Goal: Information Seeking & Learning: Learn about a topic

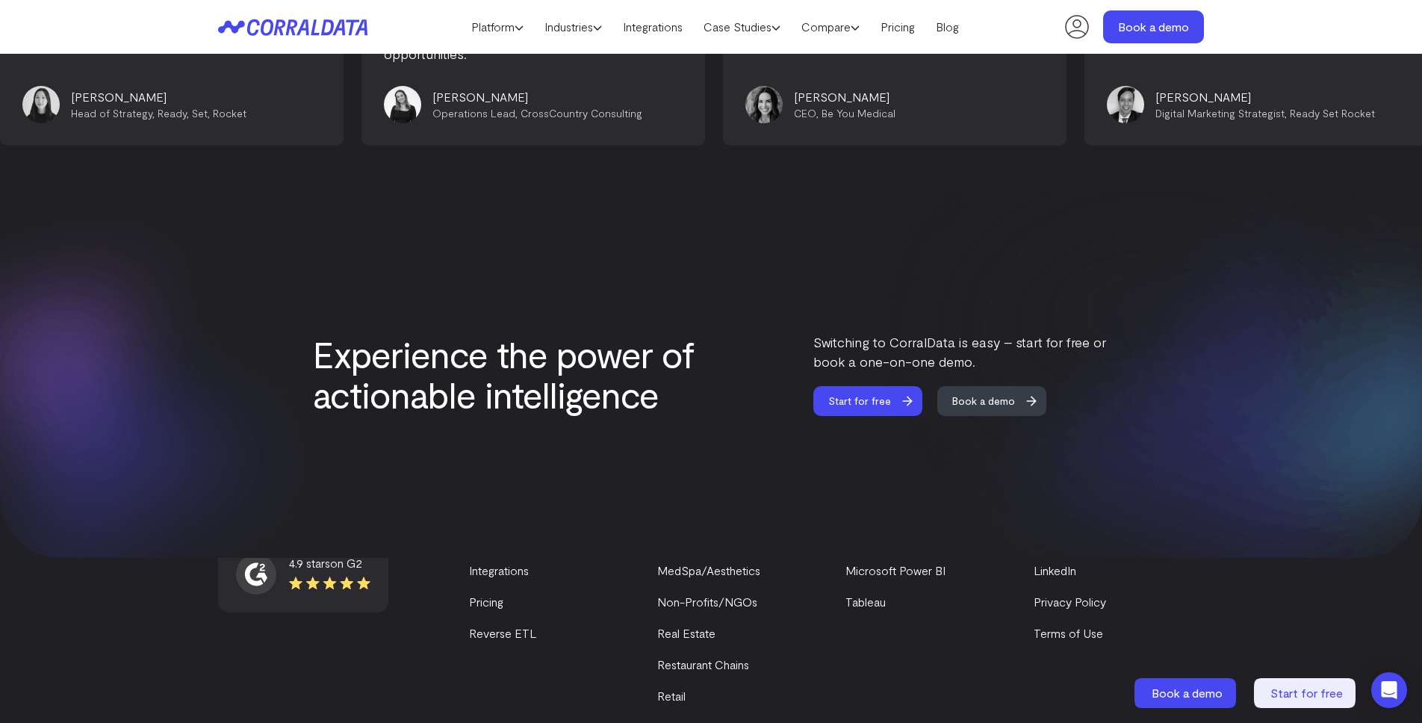
scroll to position [6302, 0]
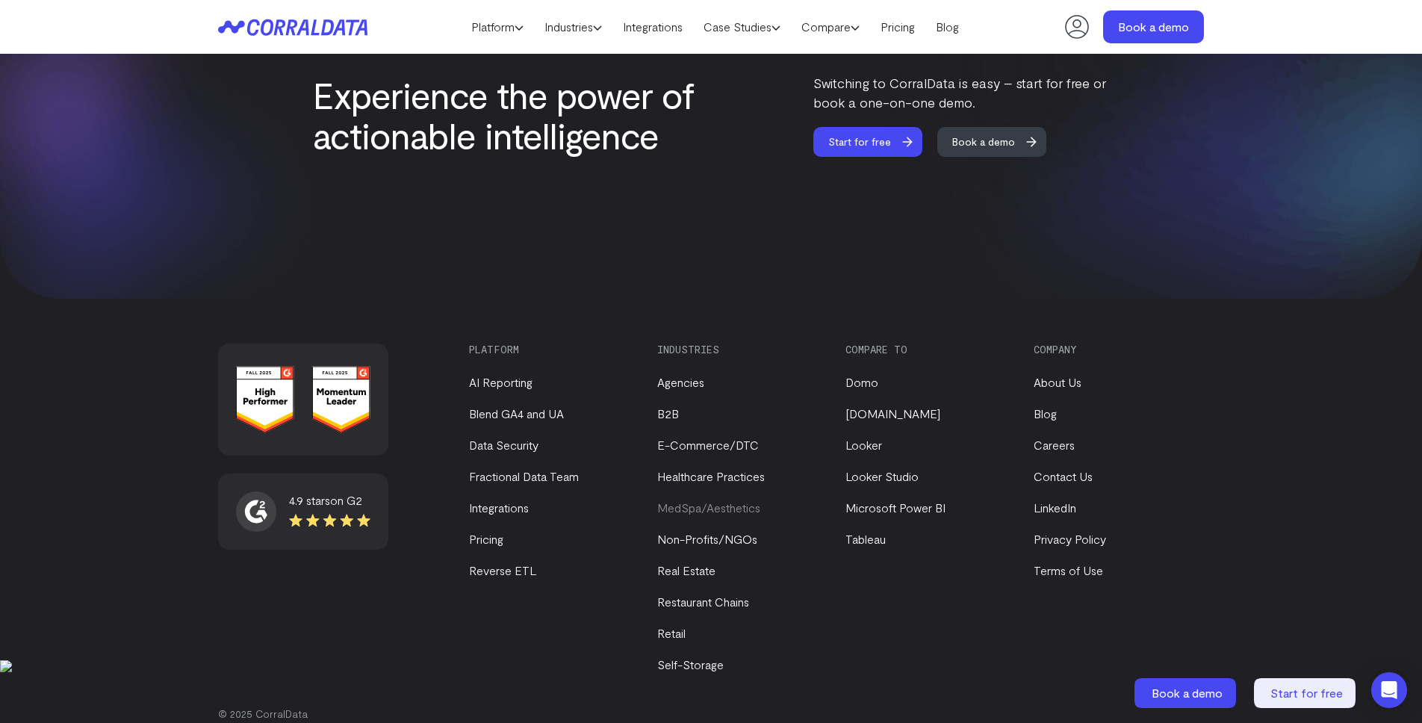
click at [755, 500] on link "MedSpa/Aesthetics" at bounding box center [708, 507] width 103 height 14
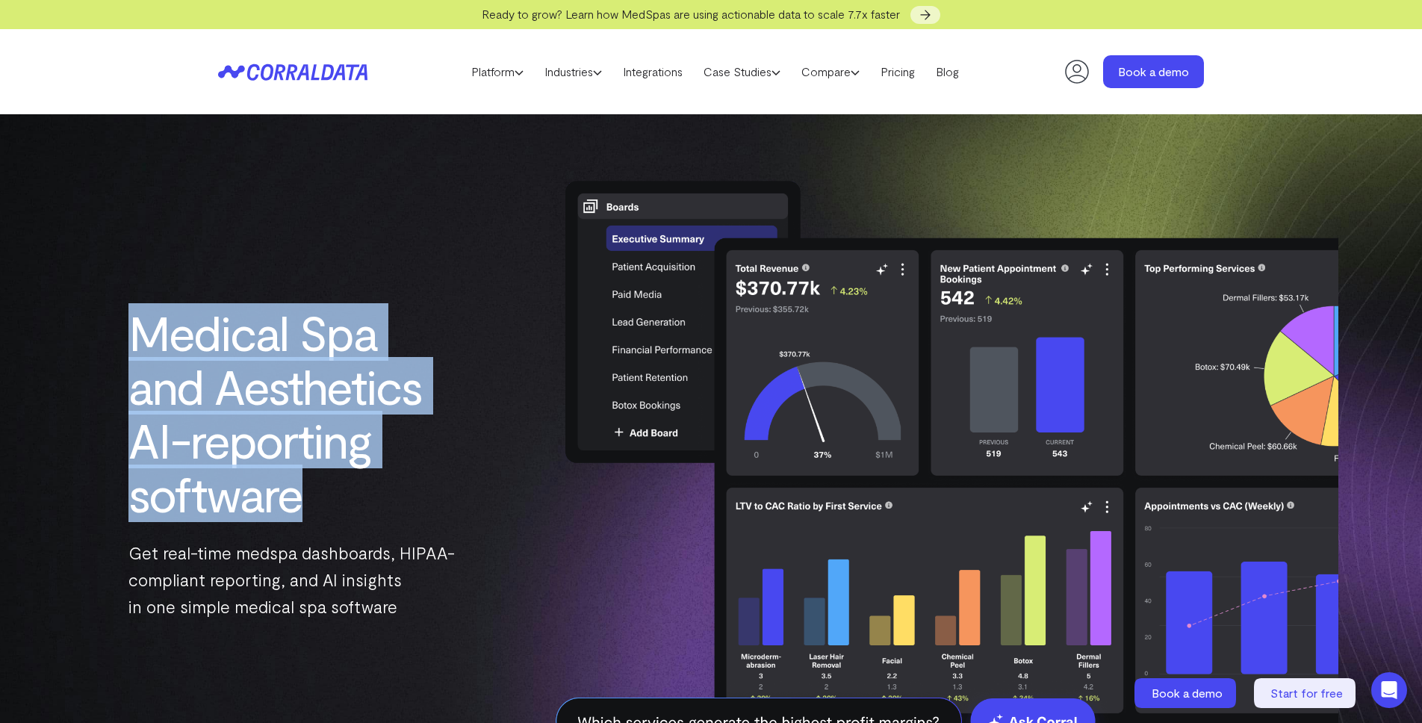
drag, startPoint x: 128, startPoint y: 342, endPoint x: 392, endPoint y: 485, distance: 300.0
click at [392, 485] on h1 "Medical Spa and Aesthetics AI-reporting software" at bounding box center [291, 412] width 327 height 215
click at [422, 475] on h1 "Medical Spa and Aesthetics AI-reporting software" at bounding box center [291, 412] width 327 height 215
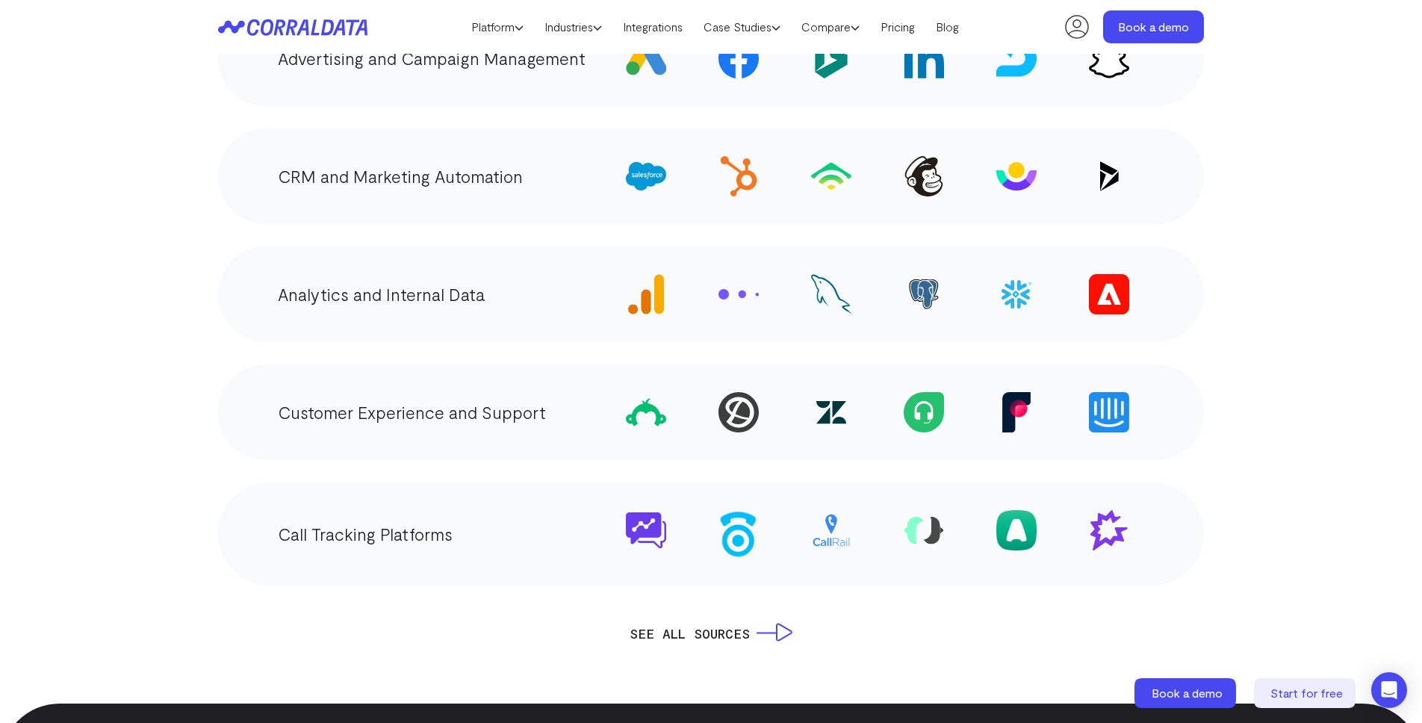
scroll to position [2958, 0]
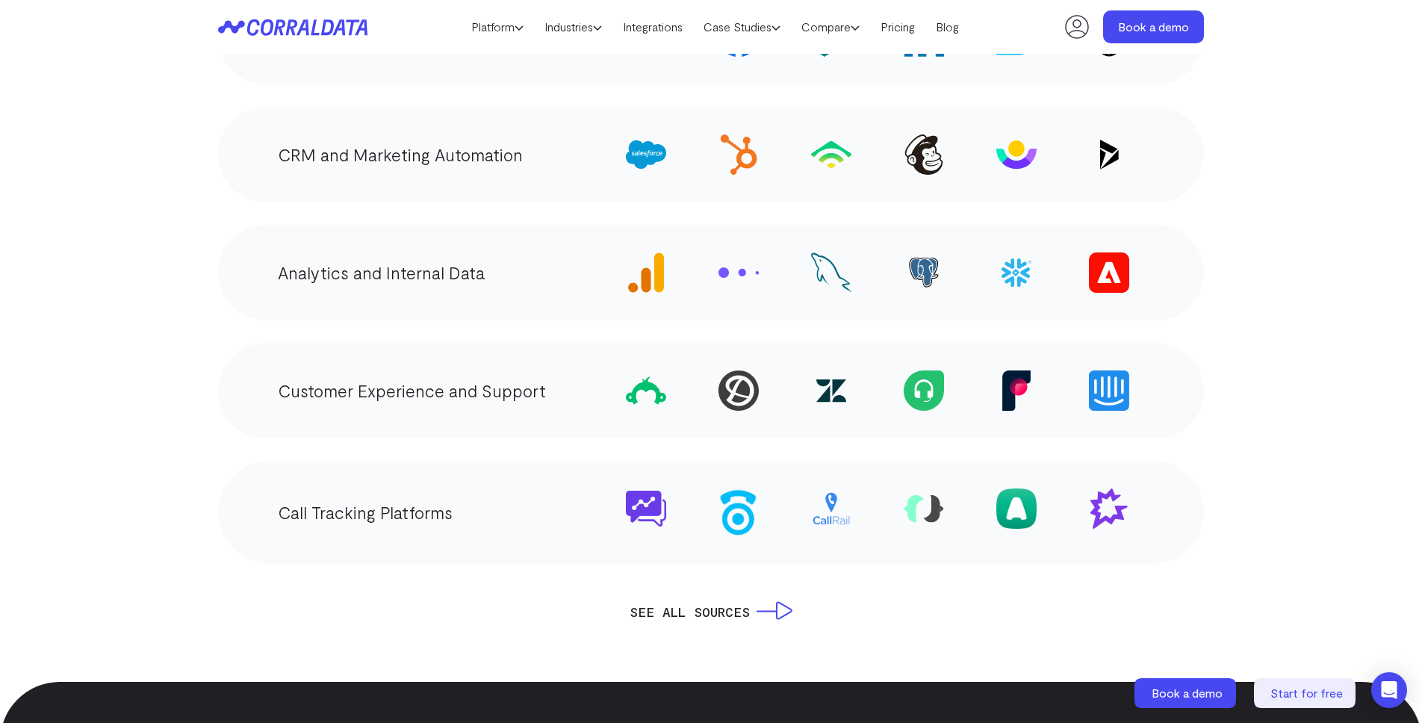
click at [508, 116] on div "CRM and Marketing Automation" at bounding box center [711, 155] width 986 height 96
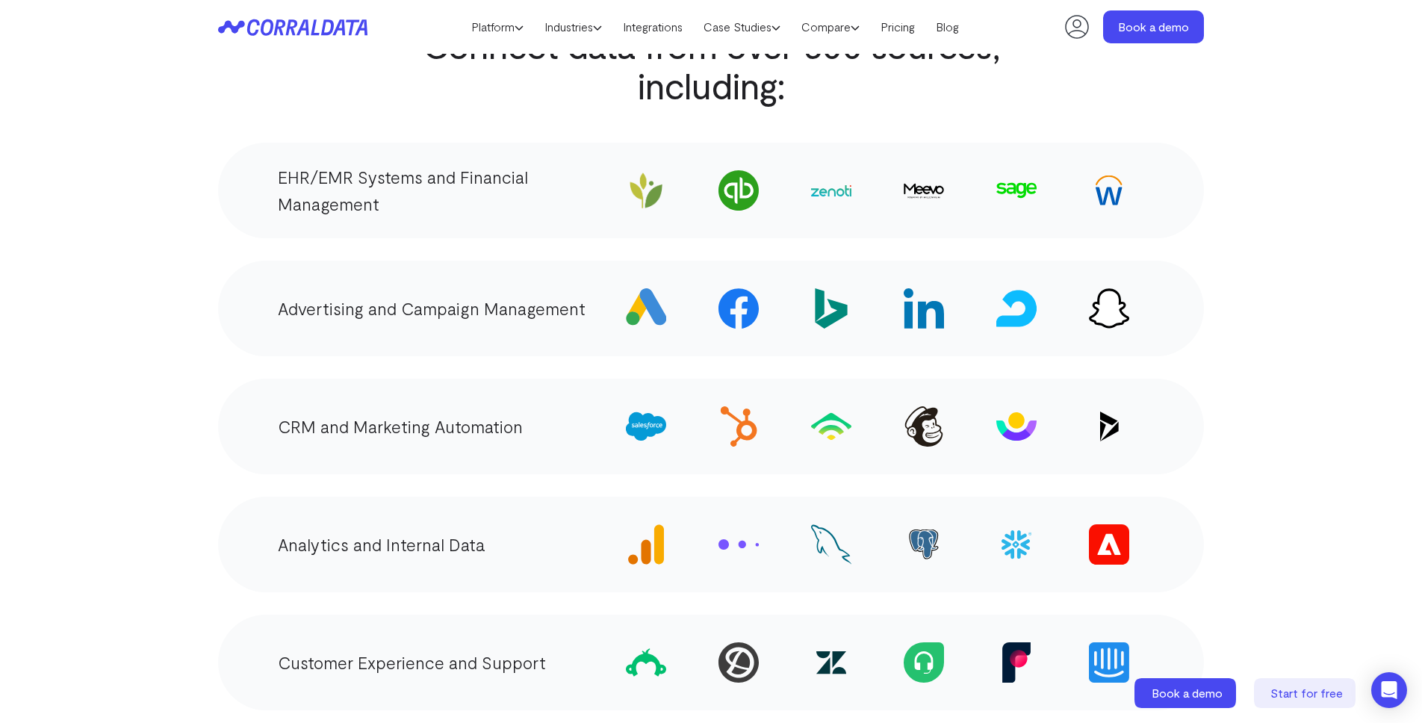
scroll to position [2680, 0]
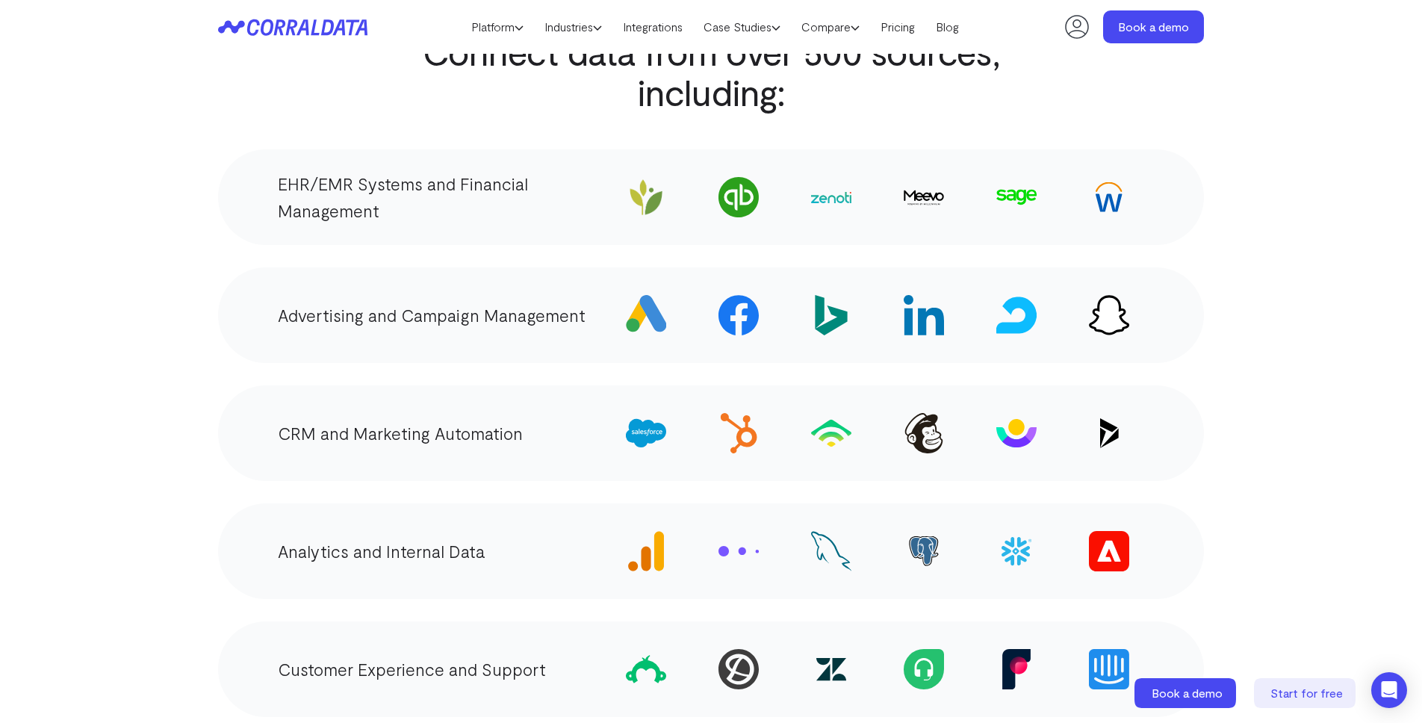
click at [843, 192] on img at bounding box center [831, 197] width 40 height 11
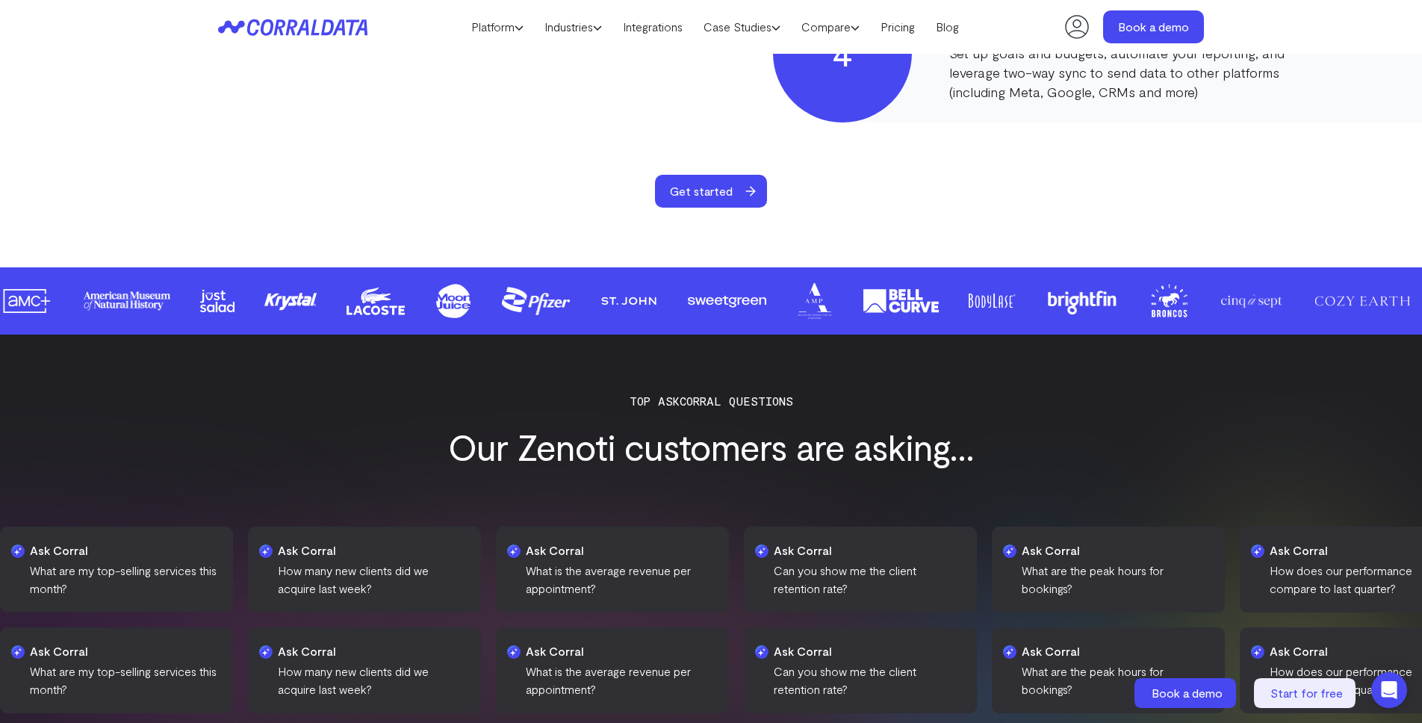
scroll to position [1689, 0]
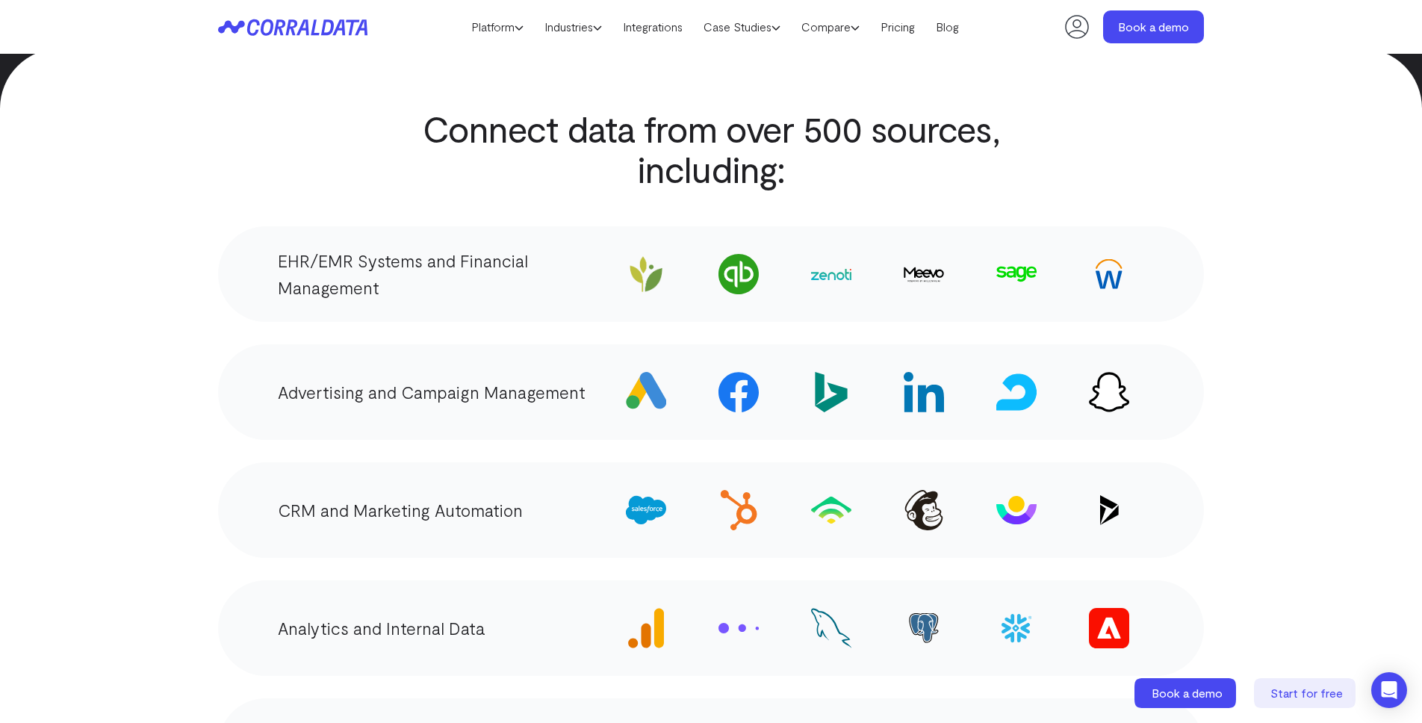
scroll to position [2574, 0]
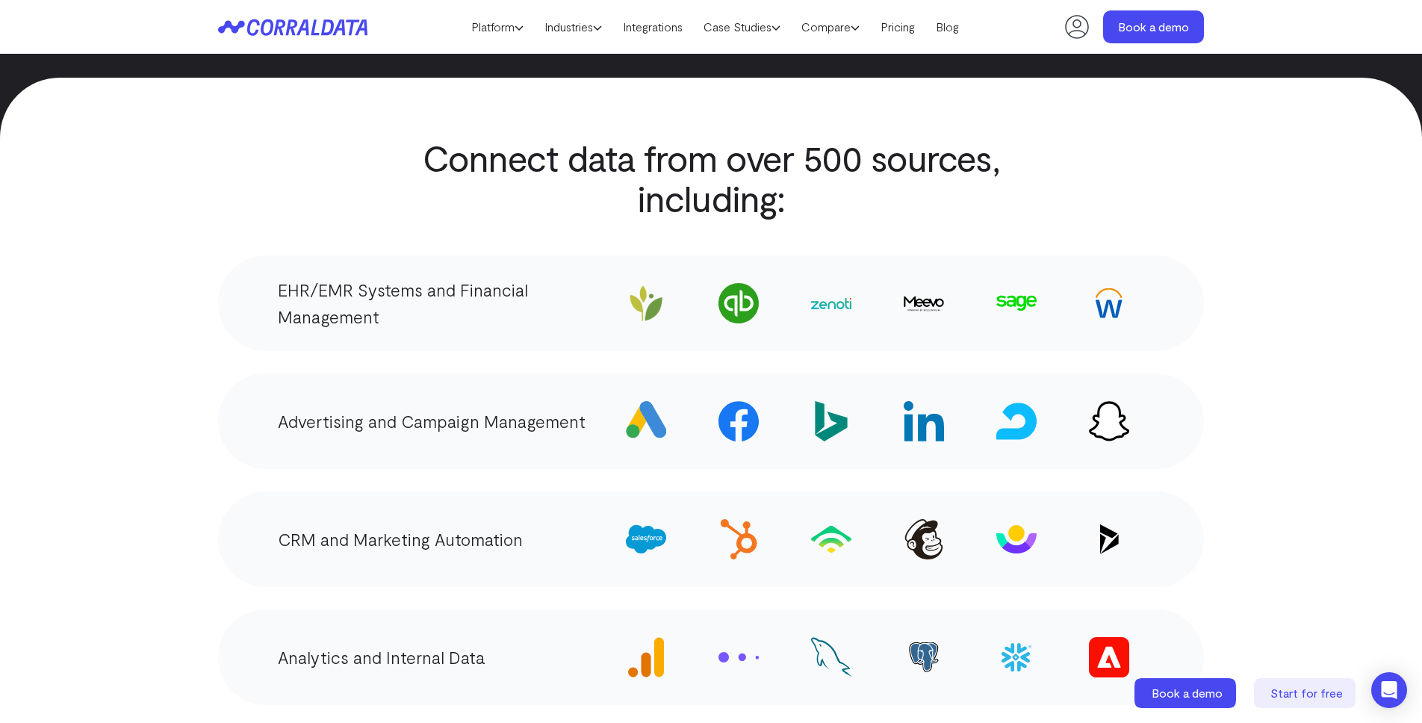
click at [470, 276] on p "EHR/EMR Systems and Financial Management" at bounding box center [444, 303] width 333 height 54
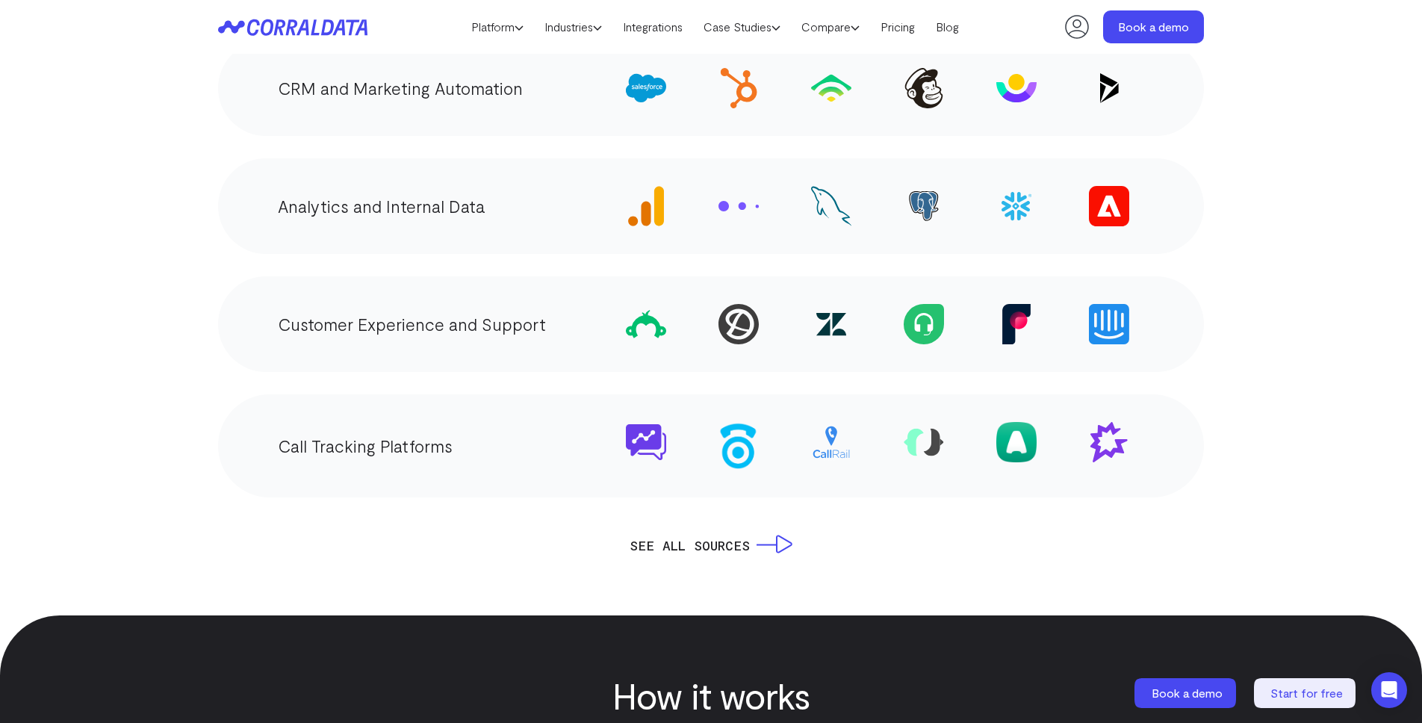
scroll to position [3341, 0]
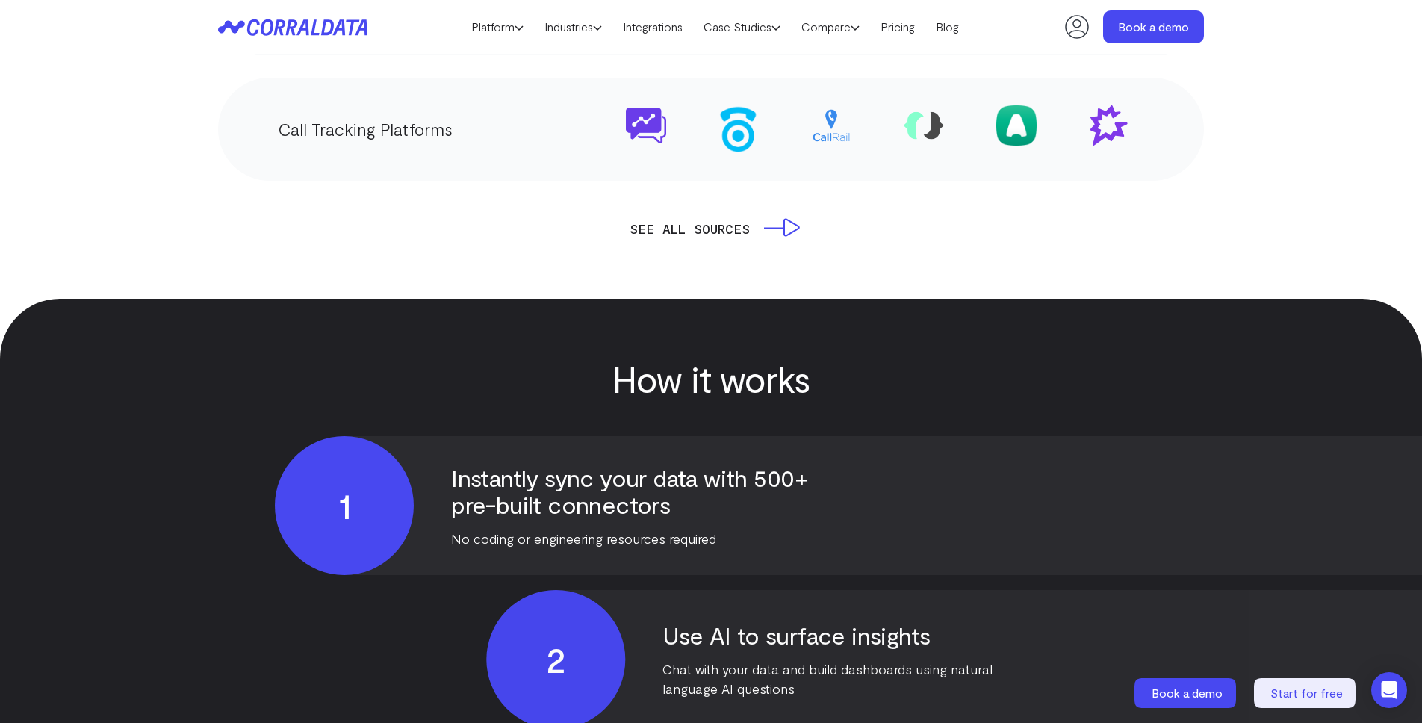
click at [782, 218] on link "SEE ALL SOURCES" at bounding box center [710, 228] width 163 height 21
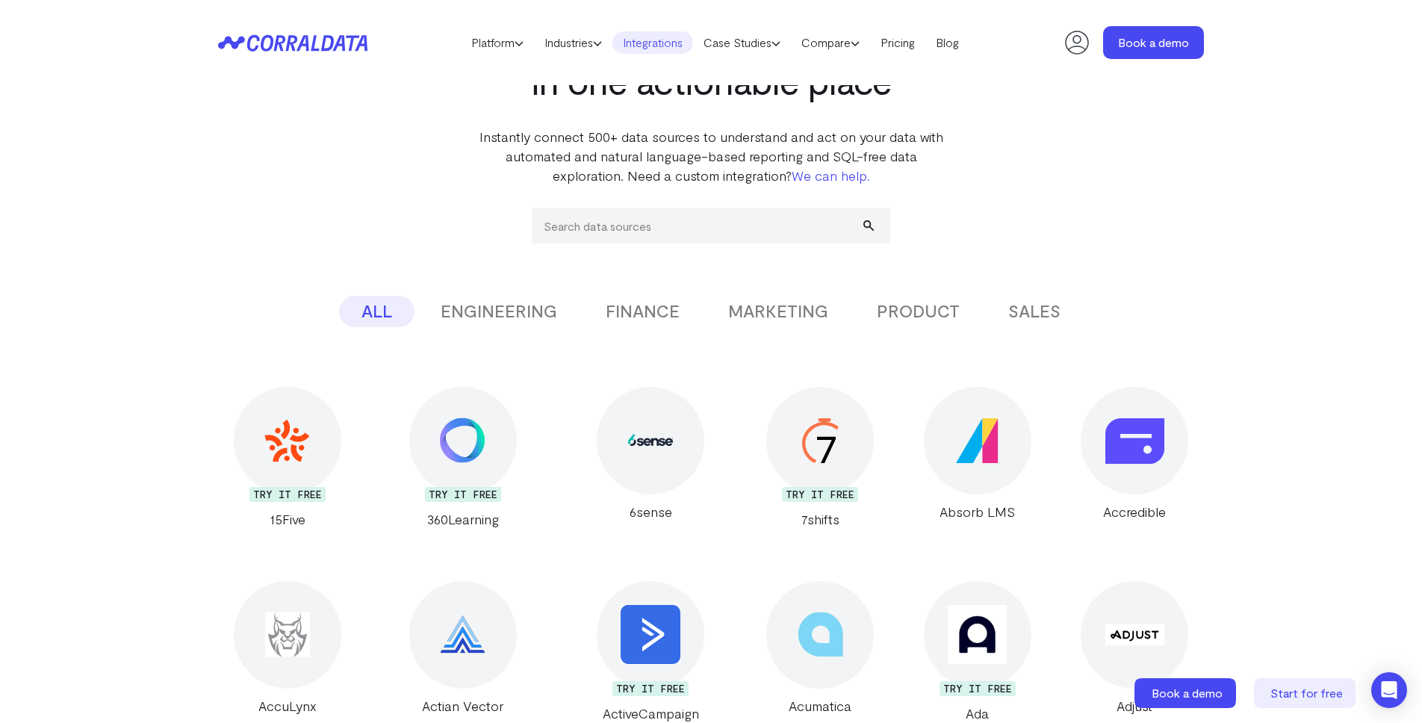
scroll to position [119, 0]
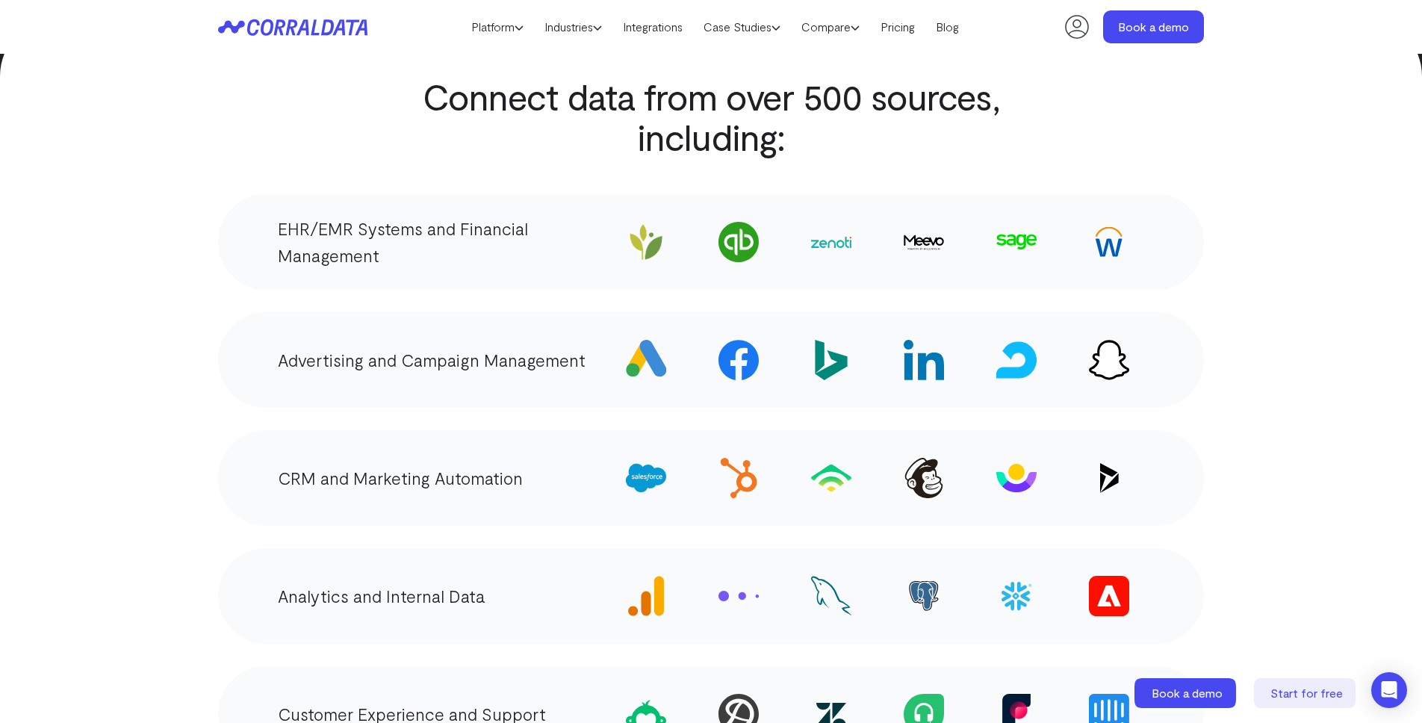
scroll to position [2508, 0]
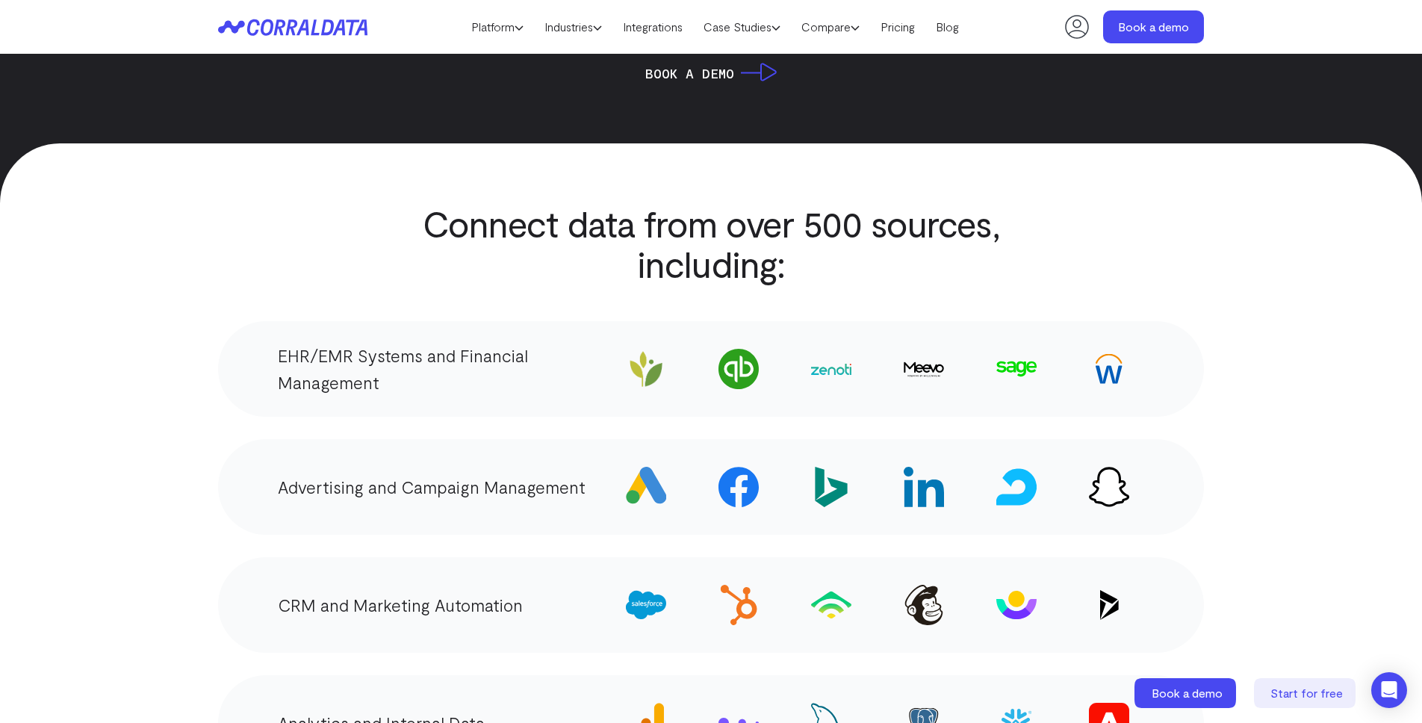
click at [453, 346] on p "EHR/EMR Systems and Financial Management" at bounding box center [444, 369] width 333 height 54
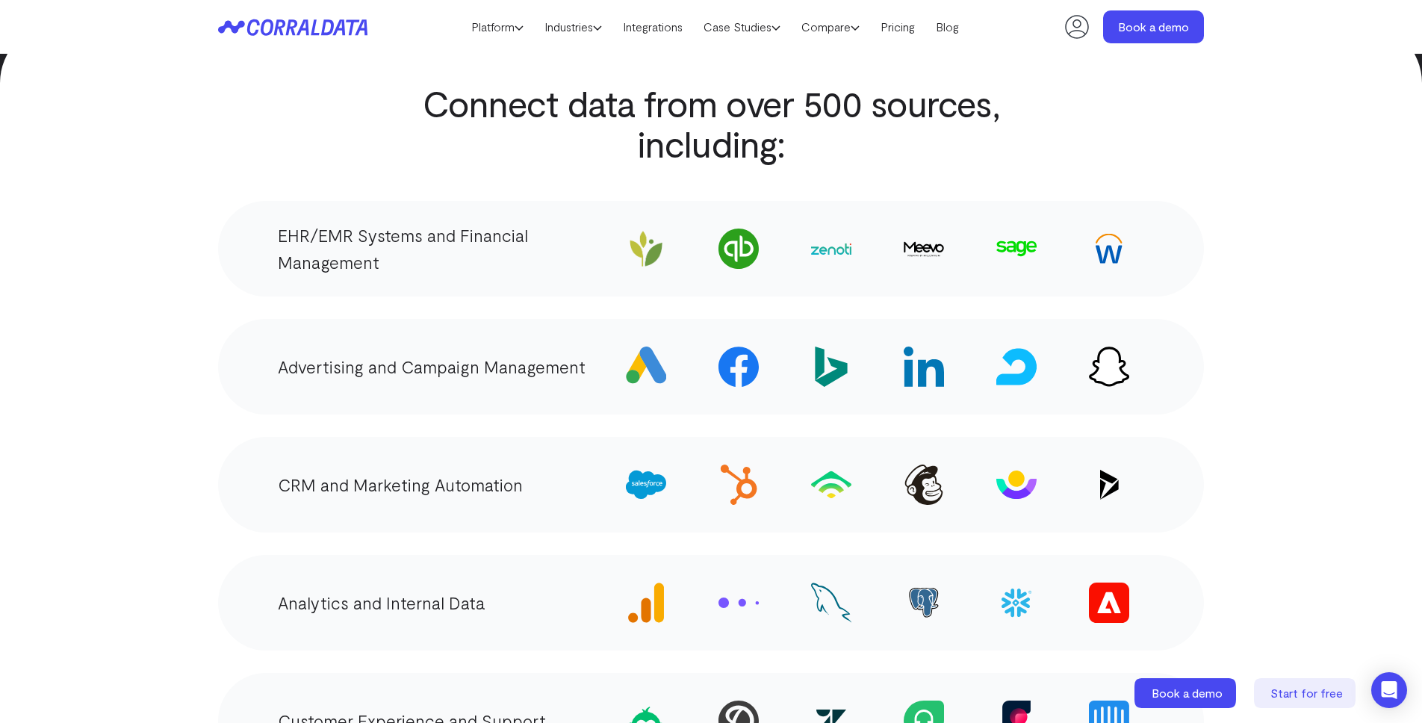
scroll to position [2624, 0]
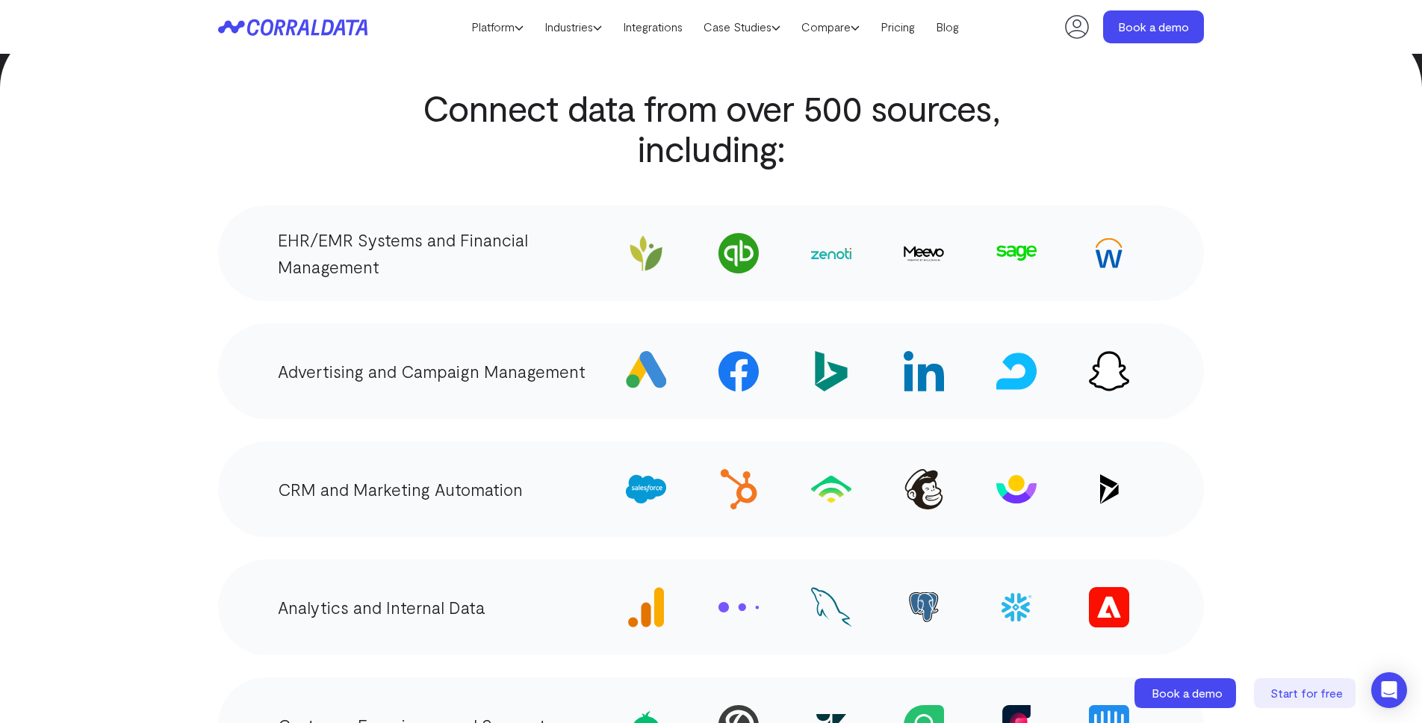
click at [387, 227] on p "EHR/EMR Systems and Financial Management" at bounding box center [444, 253] width 333 height 54
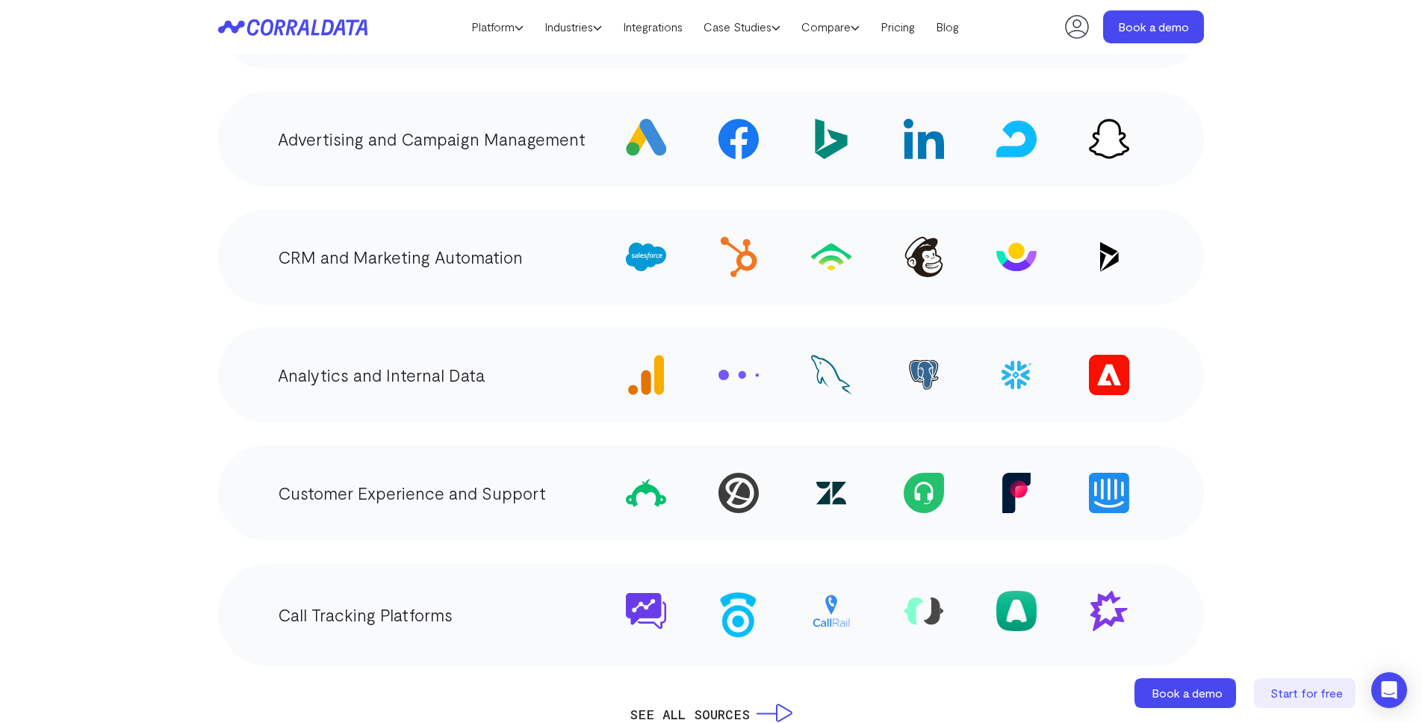
scroll to position [3262, 0]
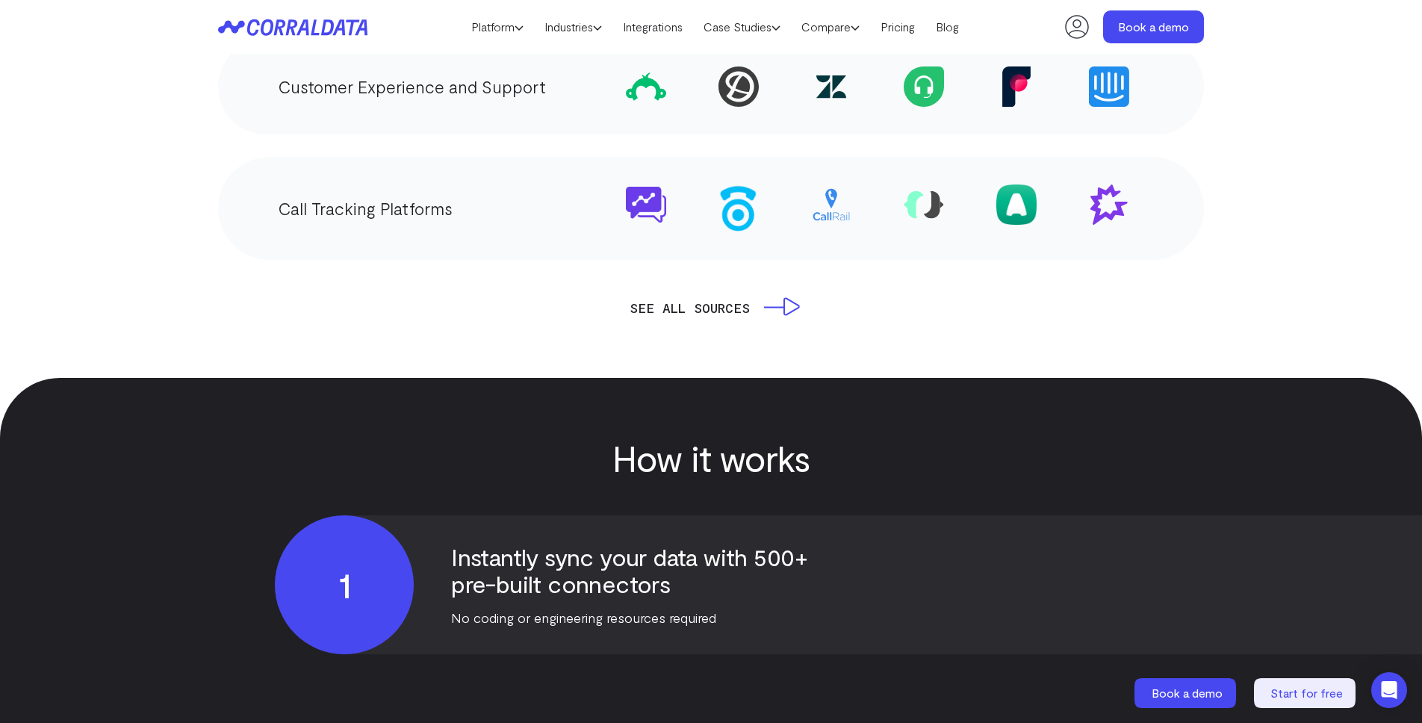
click at [739, 297] on link "SEE ALL SOURCES" at bounding box center [710, 307] width 163 height 21
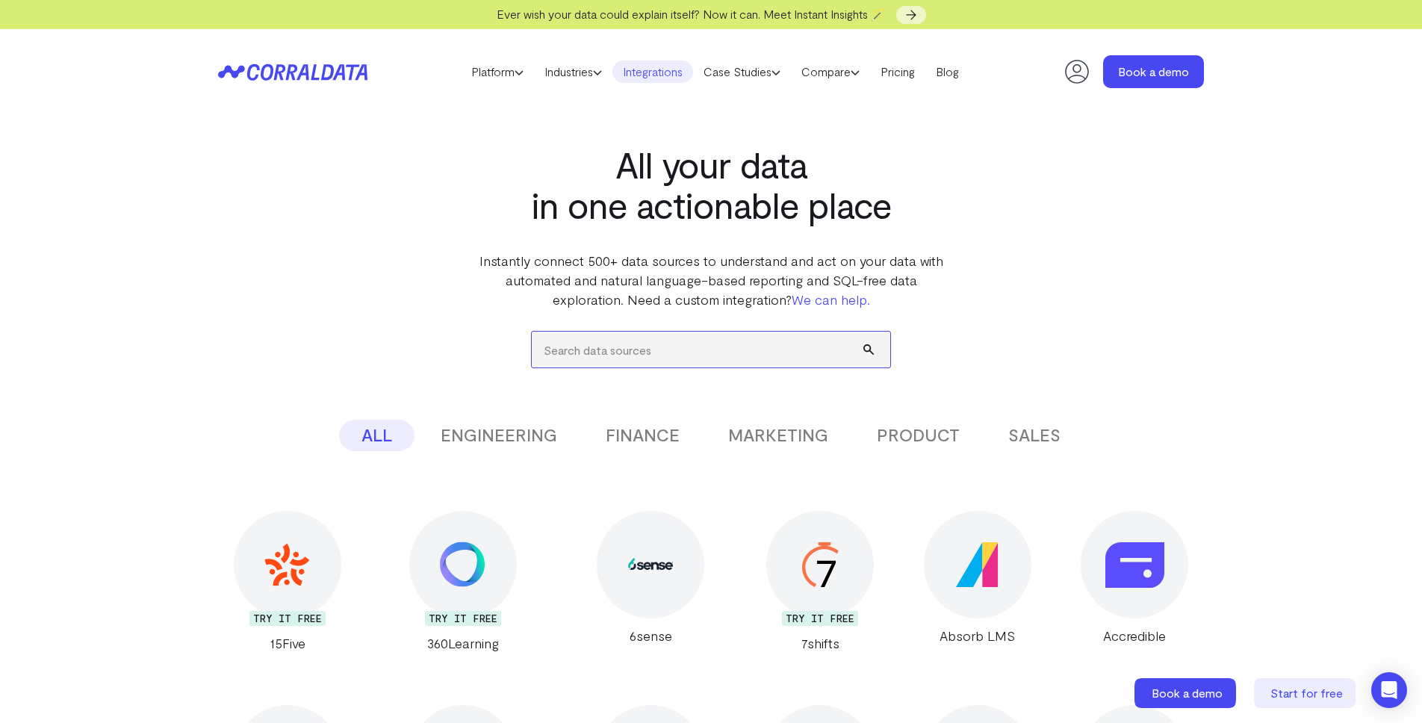
click at [720, 344] on input "search" at bounding box center [711, 350] width 358 height 36
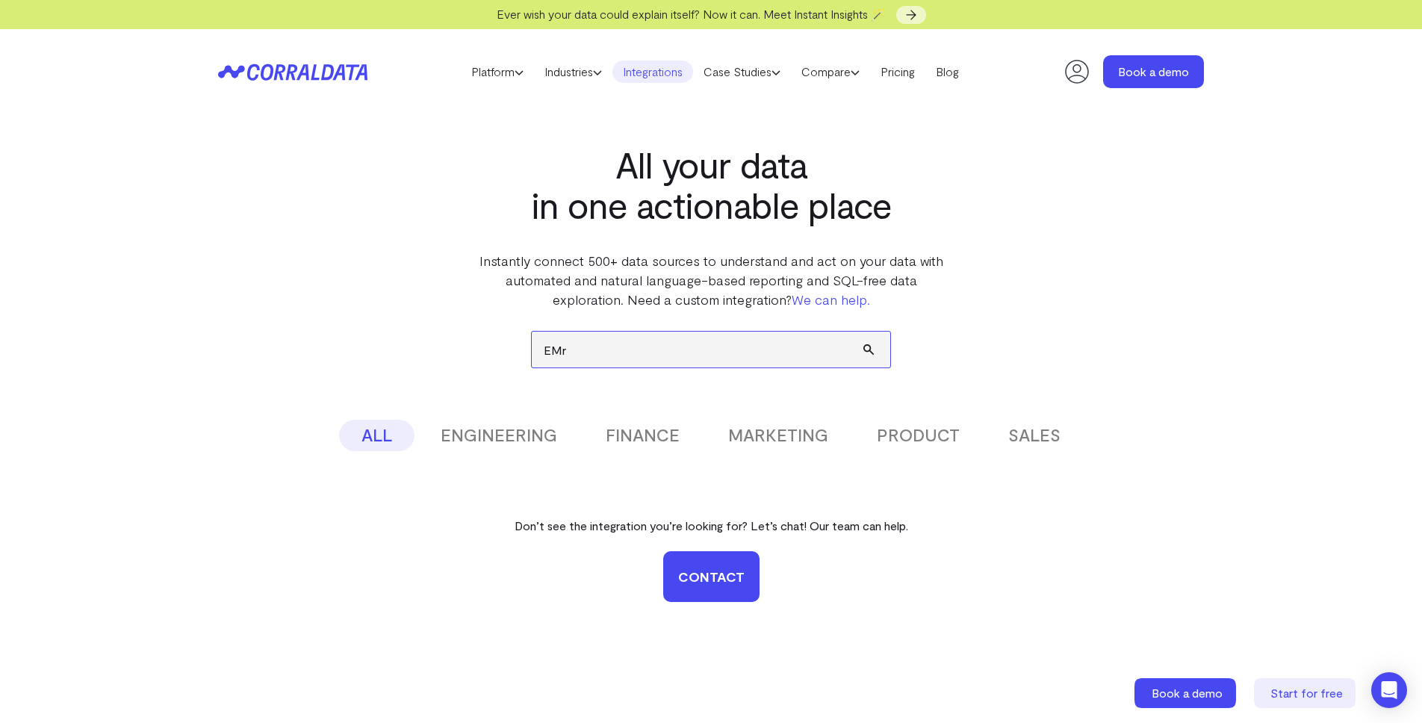
click at [863, 332] on button "submit" at bounding box center [876, 350] width 27 height 36
click at [700, 347] on input "EMr" at bounding box center [711, 350] width 358 height 36
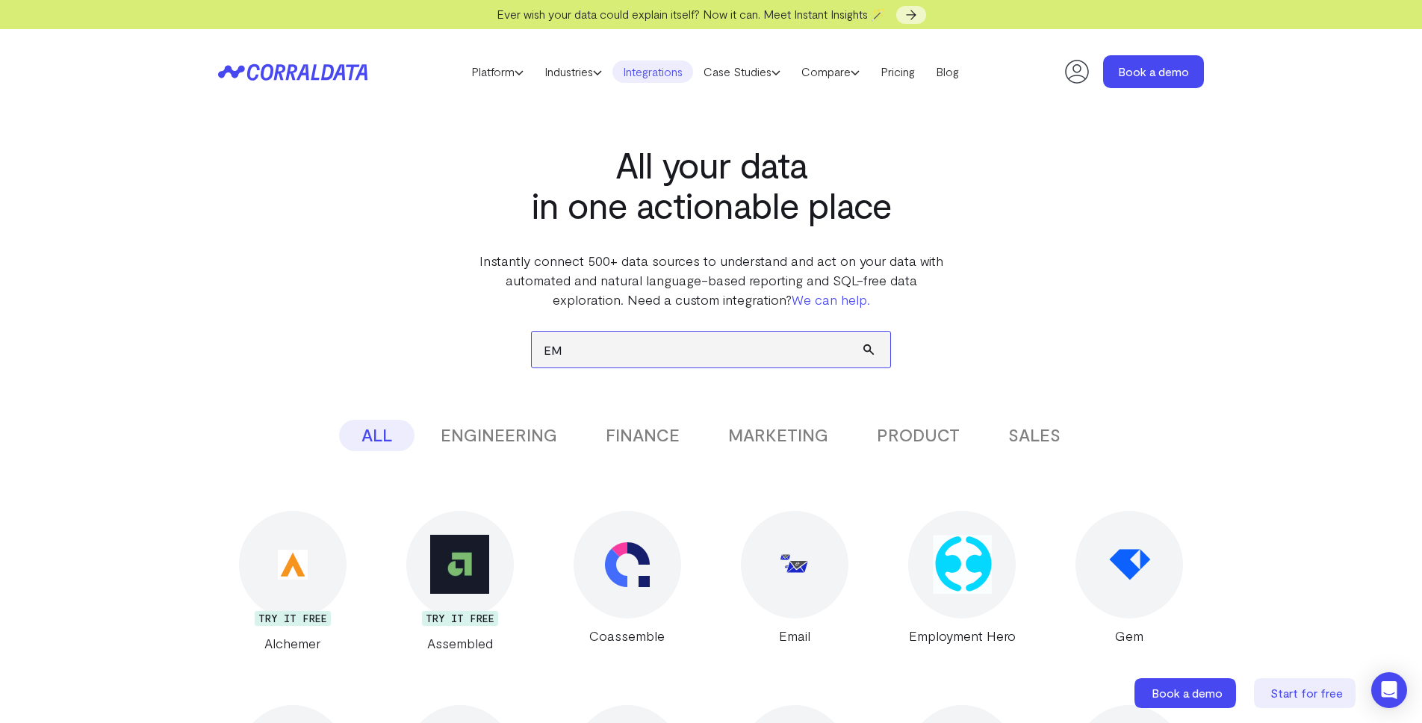
type input "E"
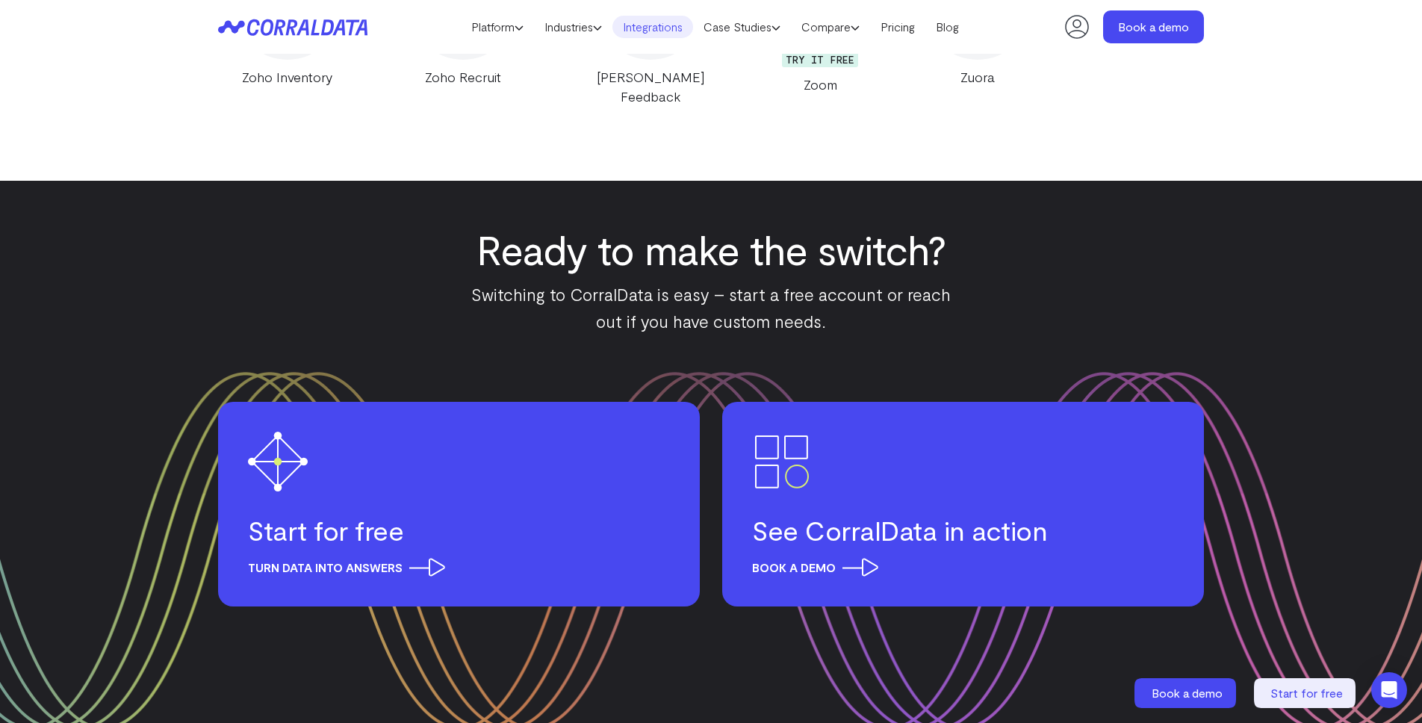
scroll to position [29277, 0]
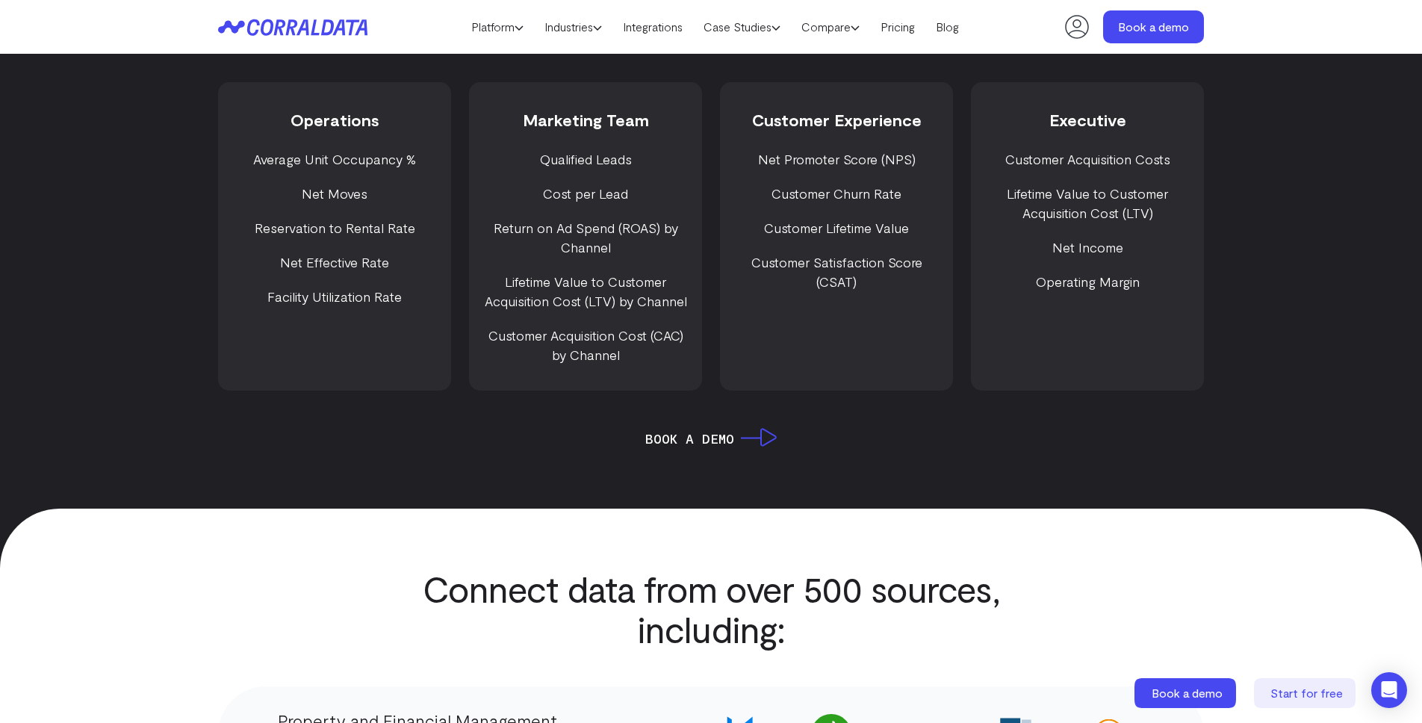
scroll to position [2359, 0]
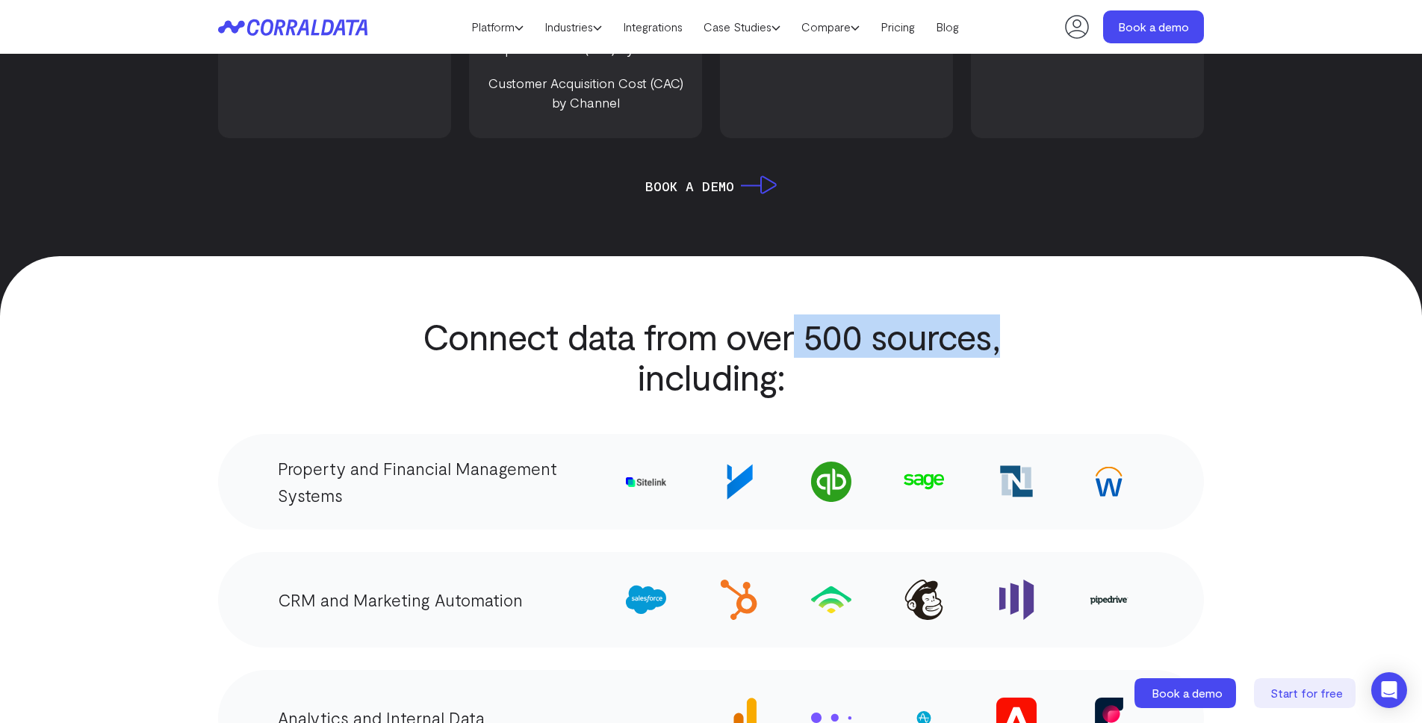
drag, startPoint x: 794, startPoint y: 311, endPoint x: 1024, endPoint y: 320, distance: 229.4
click at [1024, 320] on div "Connect data from over 500 sources, including: Property and Financial Managemen…" at bounding box center [710, 688] width 1075 height 744
click at [1071, 338] on div "Connect data from over 500 sources, including: Property and Financial Managemen…" at bounding box center [710, 688] width 1075 height 744
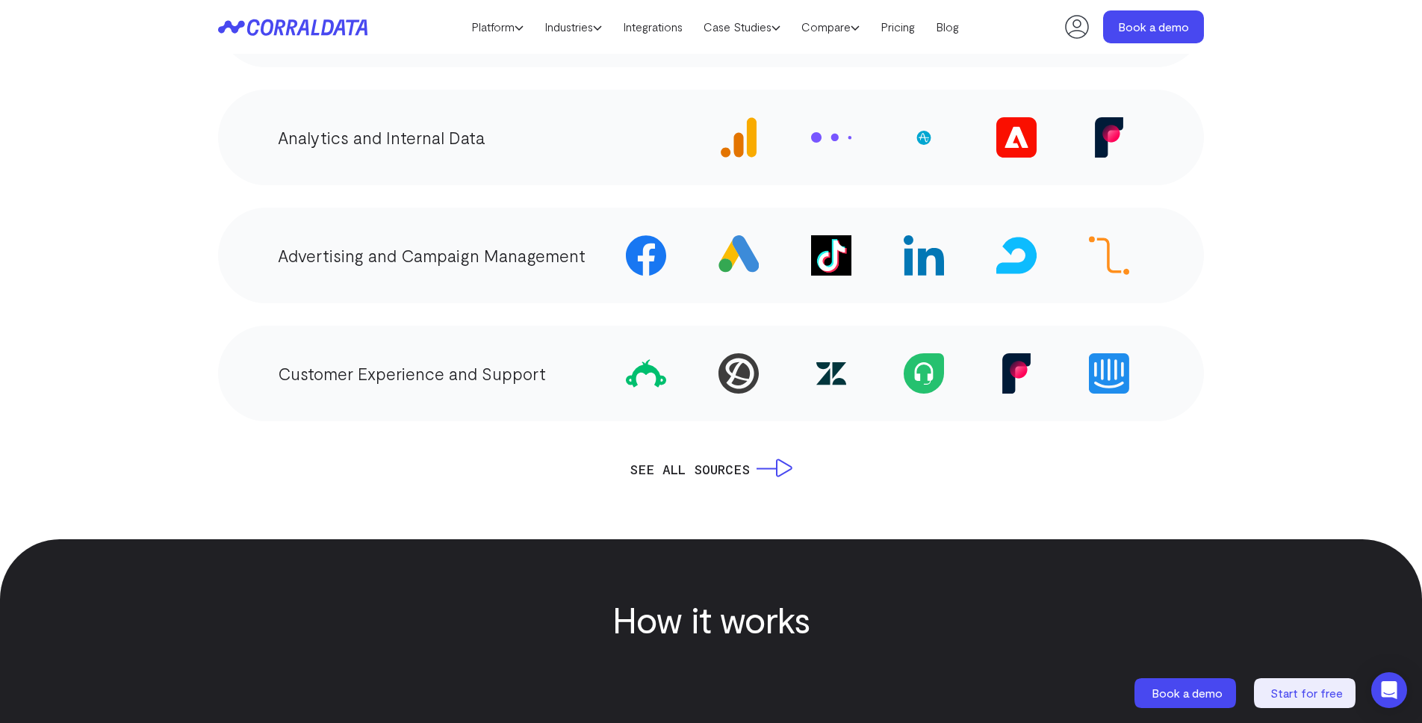
scroll to position [2940, 0]
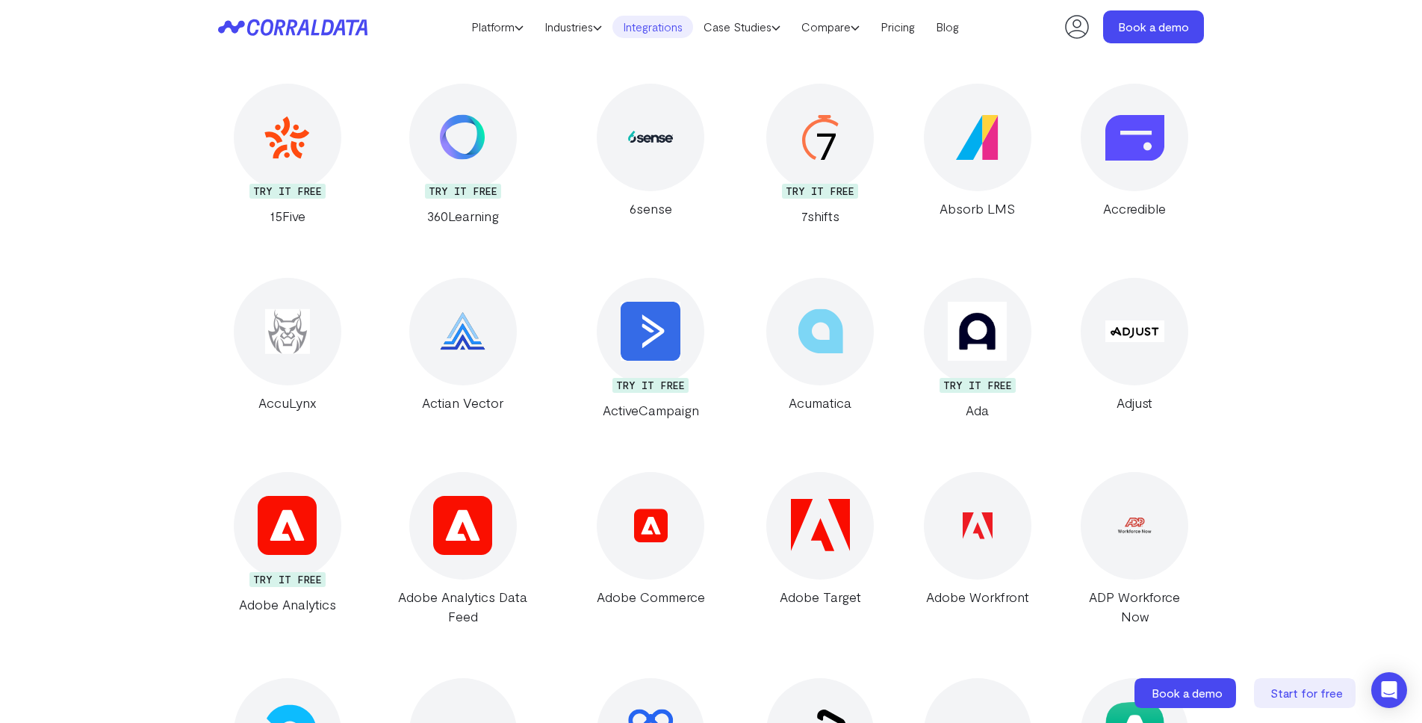
scroll to position [408, 0]
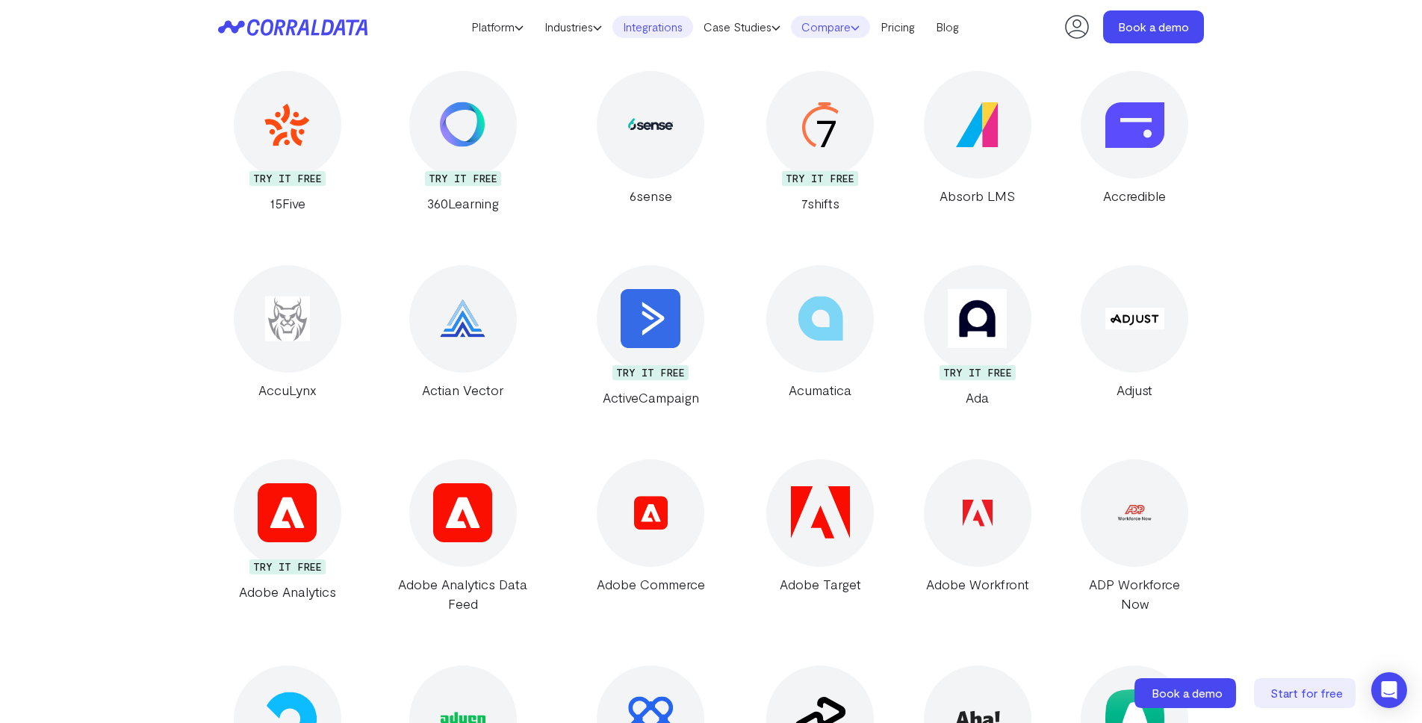
click at [847, 29] on link "Compare" at bounding box center [830, 27] width 79 height 22
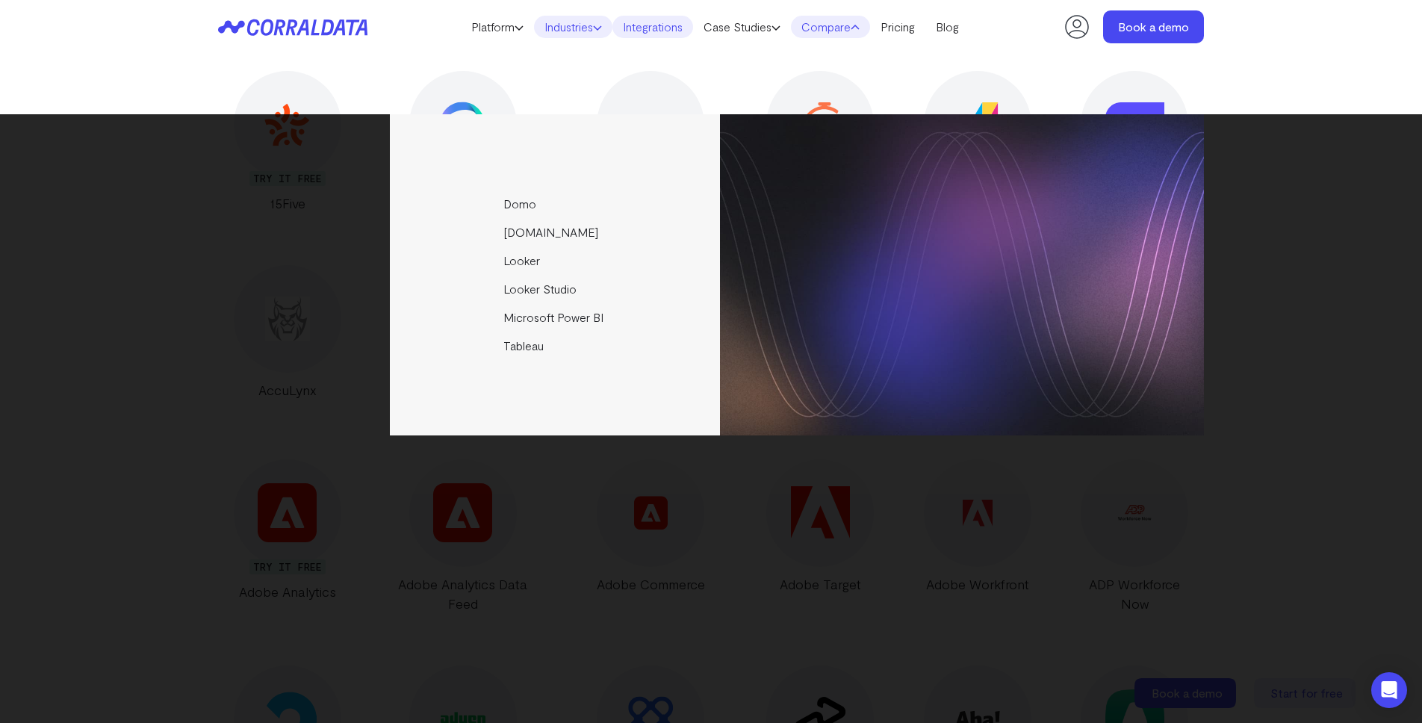
click at [556, 29] on link "Industries" at bounding box center [573, 27] width 78 height 22
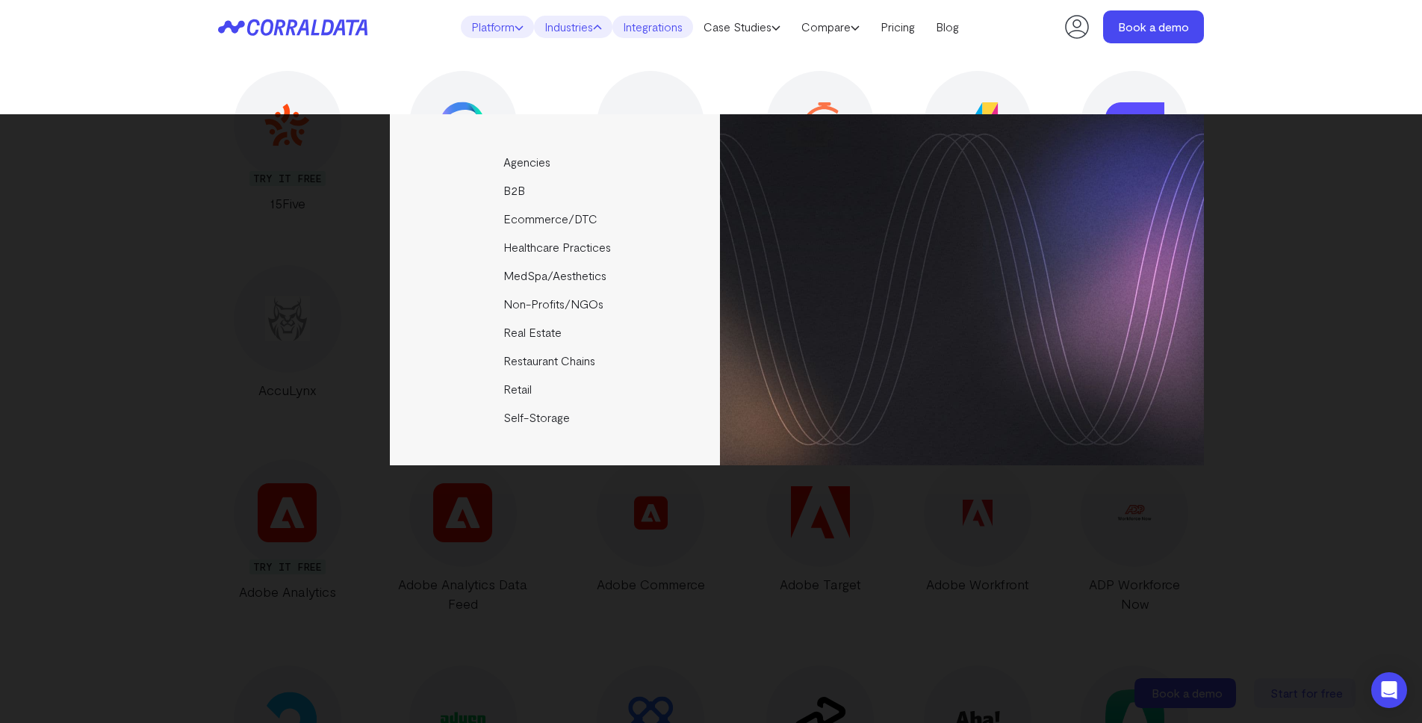
click at [502, 19] on link "Platform" at bounding box center [497, 27] width 73 height 22
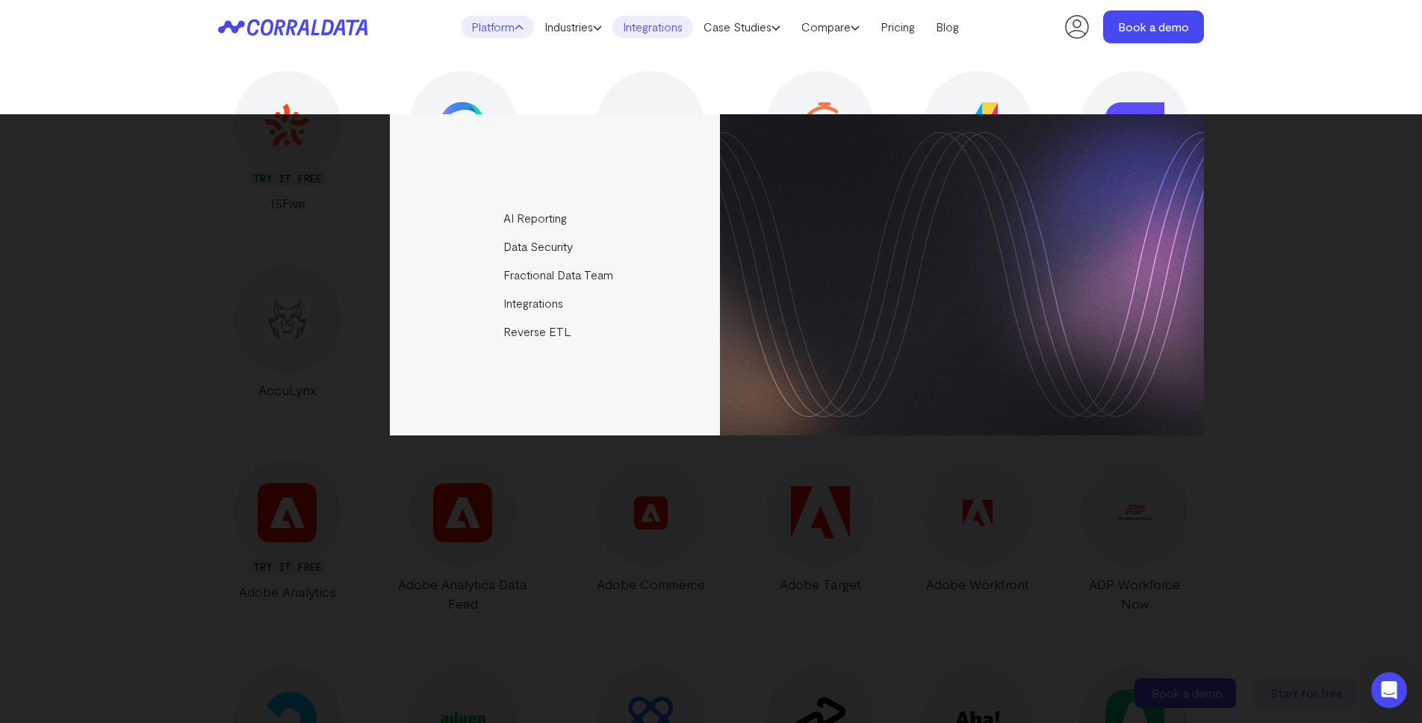
click at [1004, 32] on header "Platform AI Reporting Use AI to effortlessly answer any business questions from…" at bounding box center [711, 27] width 986 height 54
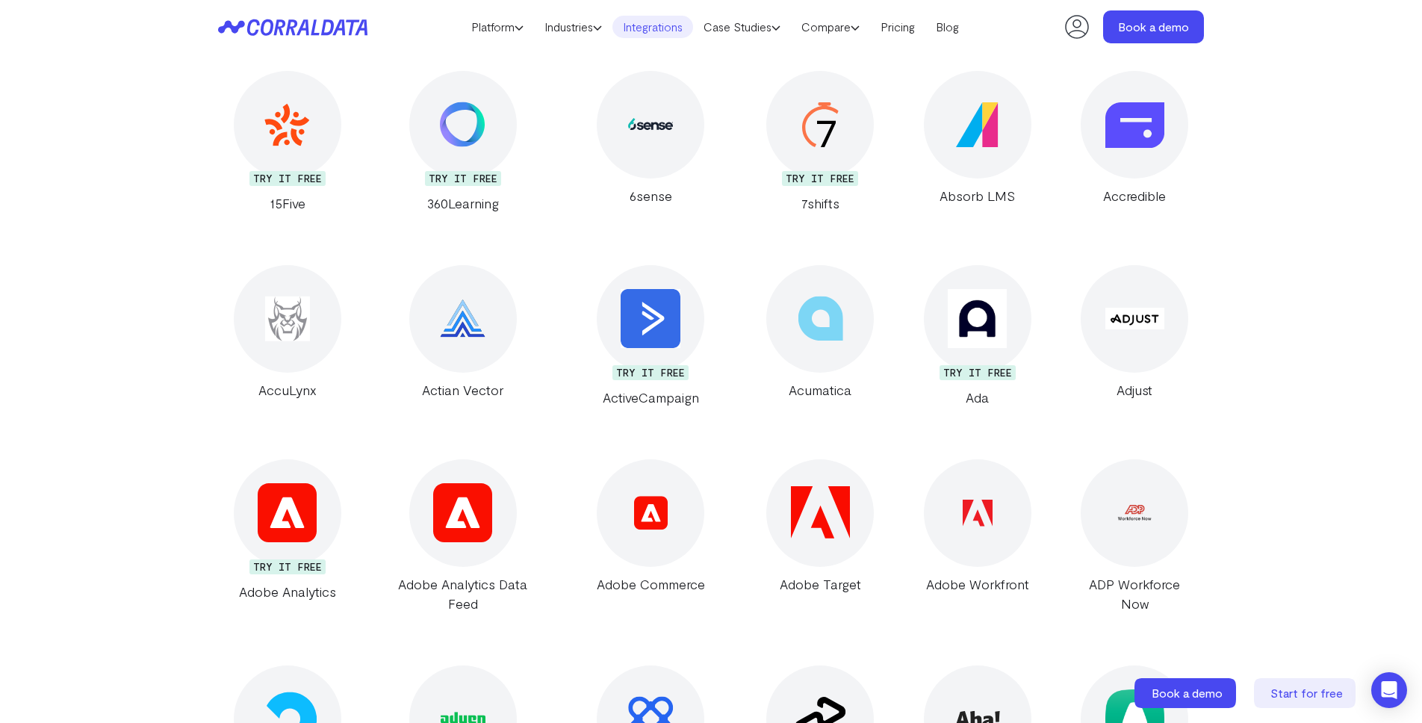
click at [329, 28] on icon at bounding box center [292, 27] width 149 height 17
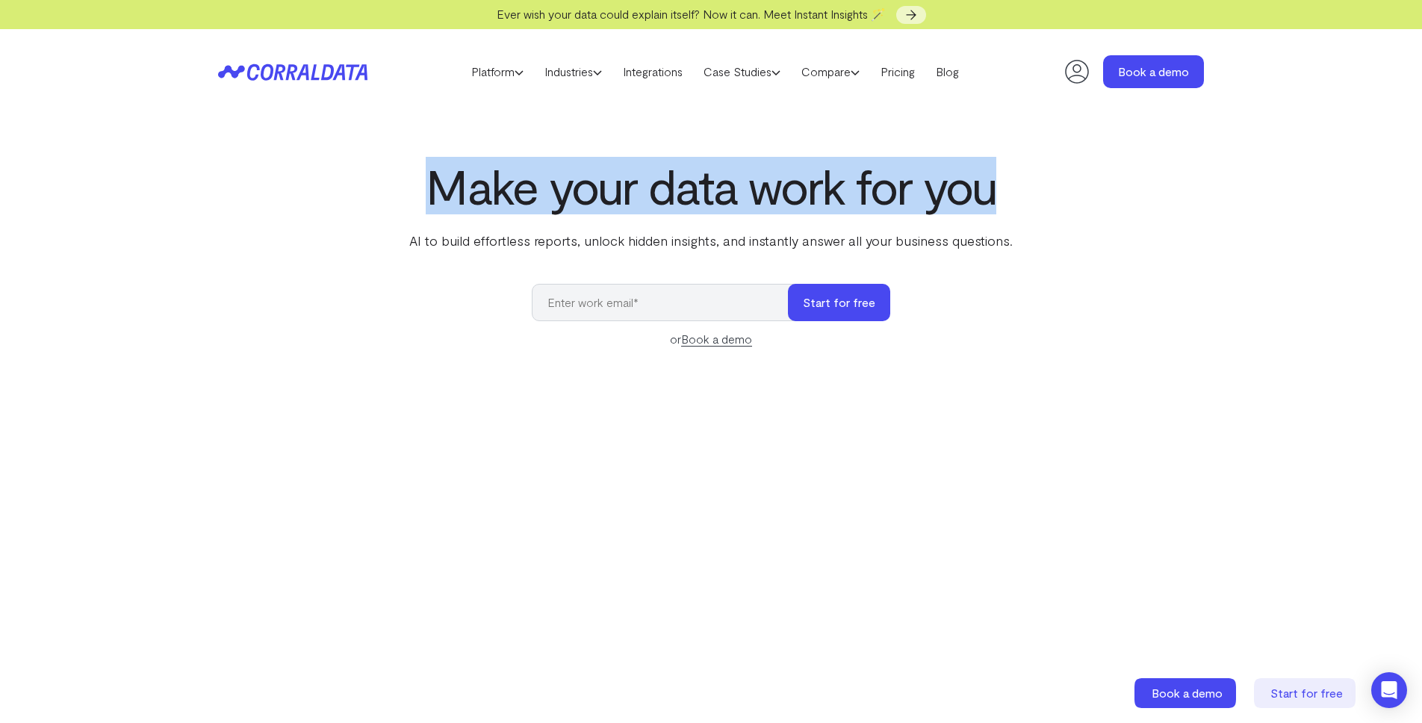
drag, startPoint x: 406, startPoint y: 196, endPoint x: 1052, endPoint y: 199, distance: 645.9
click at [1052, 199] on div "Make your data work for you AI to build effortless reports, unlock hidden insig…" at bounding box center [710, 492] width 1075 height 667
click at [1052, 197] on div "Make your data work for you AI to build effortless reports, unlock hidden insig…" at bounding box center [710, 492] width 1075 height 667
